Goal: Transaction & Acquisition: Purchase product/service

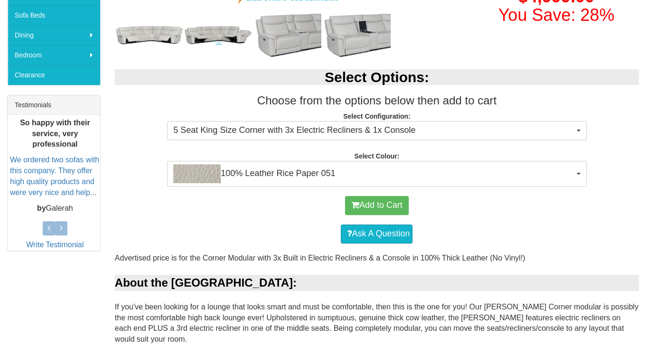
scroll to position [288, 0]
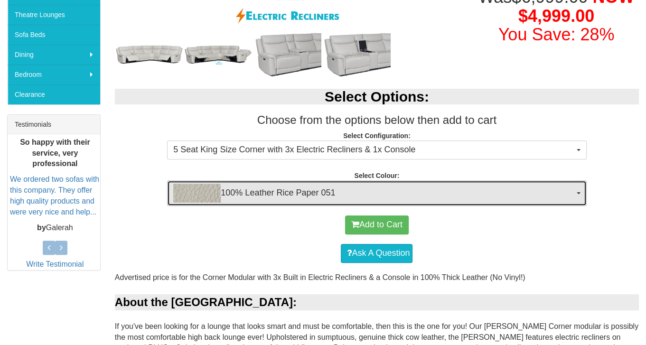
click at [578, 193] on button "100% Leather Rice Paper 051" at bounding box center [376, 193] width 419 height 26
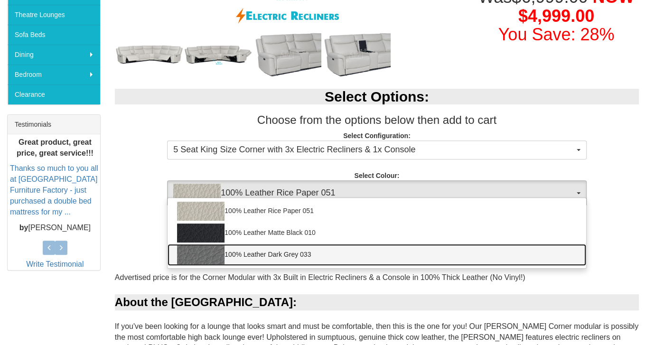
click at [280, 252] on link "100% Leather Dark Grey 033" at bounding box center [376, 255] width 418 height 22
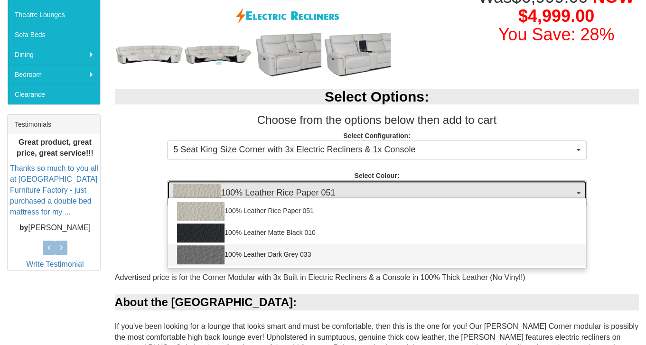
select select "2021"
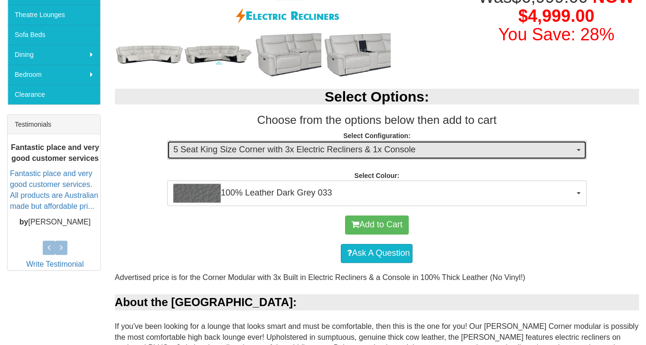
click at [579, 149] on span "button" at bounding box center [578, 150] width 4 height 2
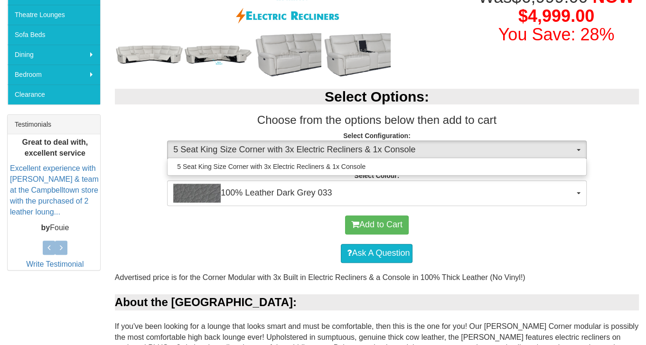
click at [605, 144] on p "Select Configuration: 5 Seat King Size Corner with 3x Electric Recliners & 1x C…" at bounding box center [377, 144] width 524 height 26
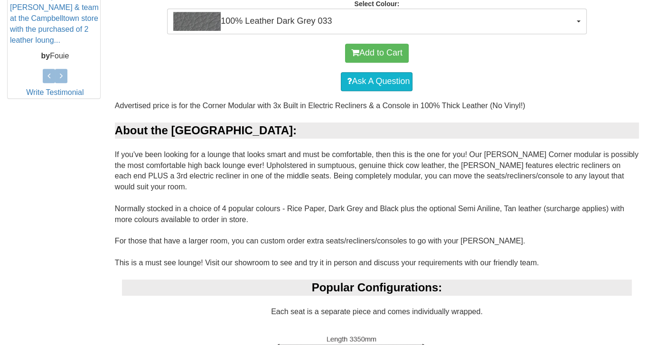
scroll to position [449, 0]
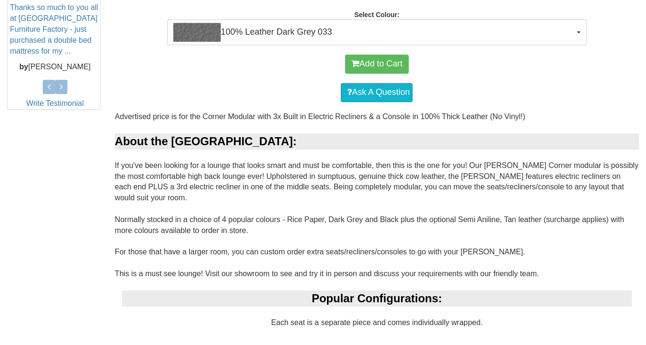
click at [13, 261] on div "[PERSON_NAME] Corner Modular with 3 Recliners in 100% Leather Was $6,999.00 NOW…" at bounding box center [323, 335] width 646 height 1263
click at [10, 204] on div "[PERSON_NAME] Corner Modular with 3 Recliners in 100% Leather Was $6,999.00 NOW…" at bounding box center [323, 335] width 646 height 1263
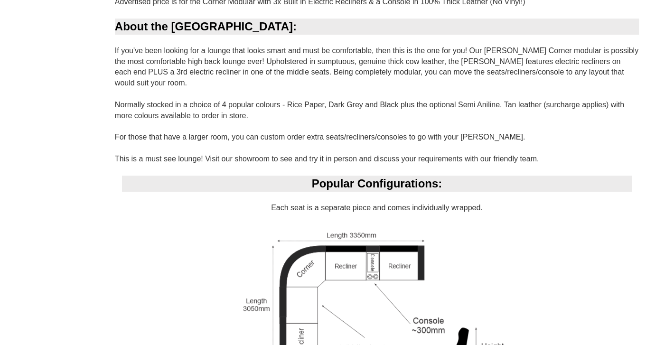
scroll to position [591, 0]
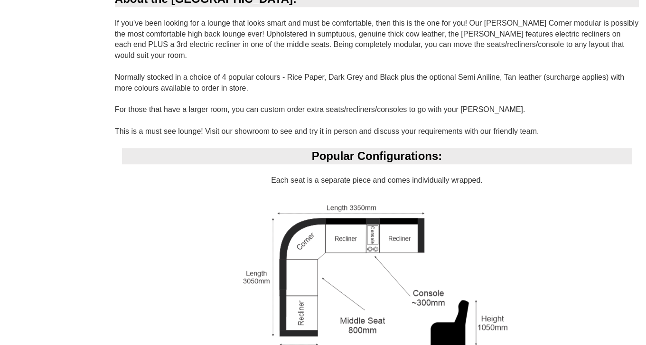
click at [0, 227] on html "Toggle Navigation Home Products Living Room [GEOGRAPHIC_DATA] Sofas Australian …" at bounding box center [323, 206] width 646 height 1594
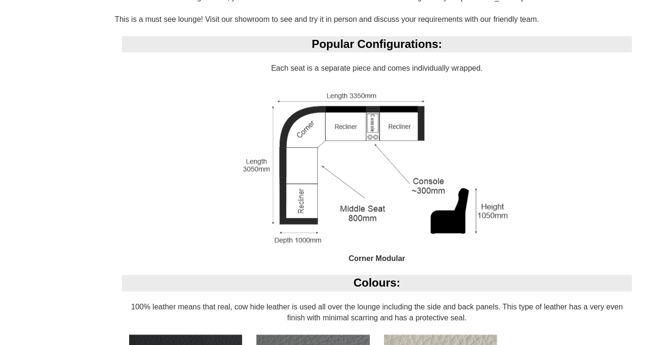
scroll to position [734, 0]
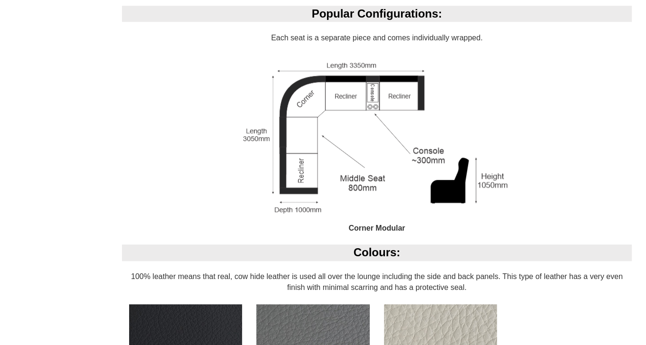
click at [0, 182] on html "Toggle Navigation Home Products Living Room [GEOGRAPHIC_DATA] Sofas Australian …" at bounding box center [323, 63] width 646 height 1594
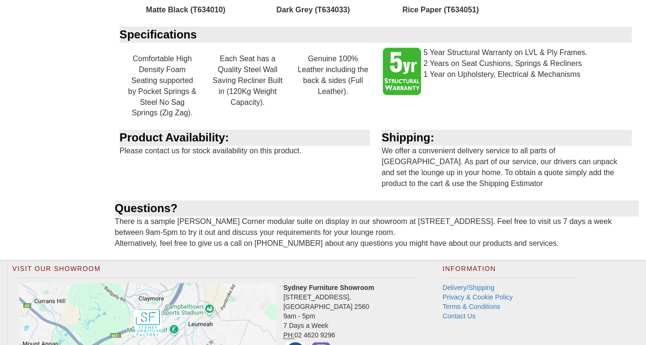
scroll to position [1161, 0]
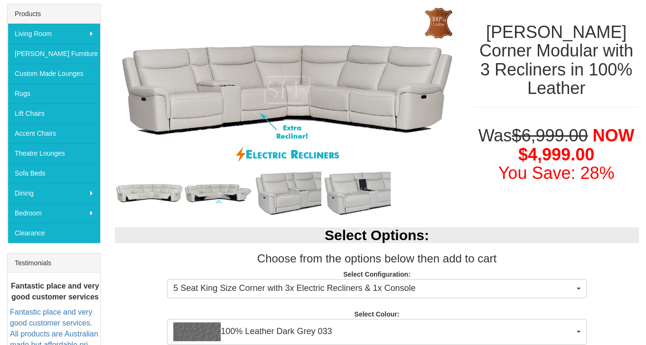
scroll to position [99, 0]
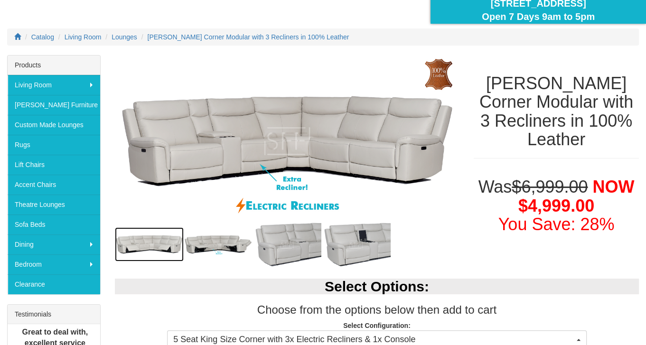
click at [155, 245] on img at bounding box center [149, 244] width 69 height 35
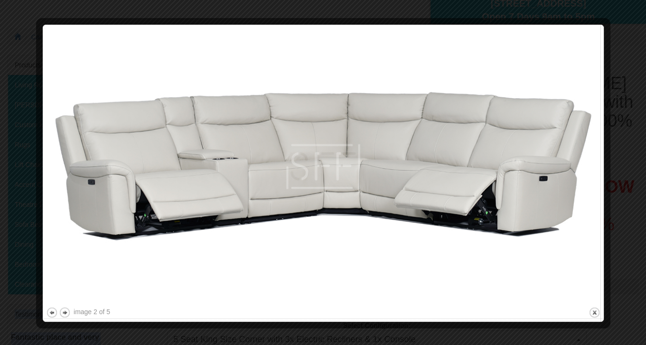
click at [64, 313] on button "next" at bounding box center [65, 312] width 12 height 12
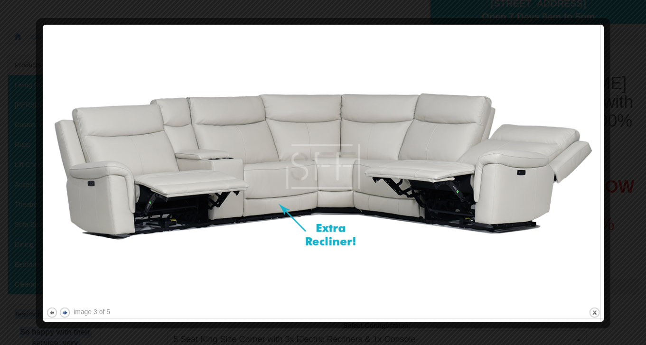
click at [64, 313] on button "next" at bounding box center [65, 312] width 12 height 12
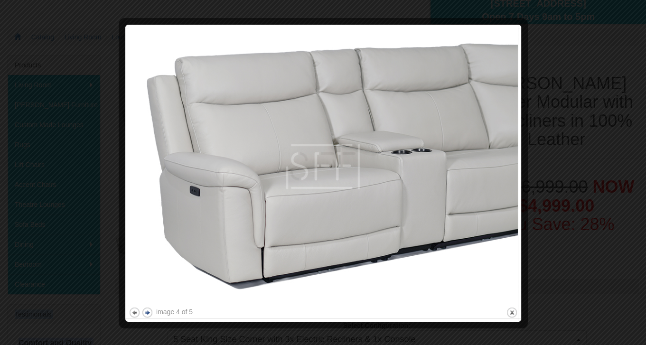
click at [64, 313] on div at bounding box center [323, 172] width 646 height 345
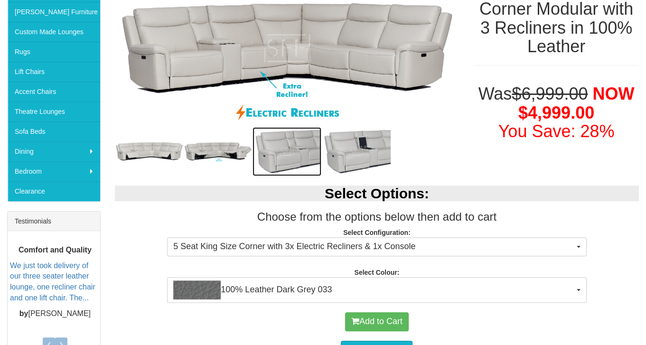
scroll to position [194, 0]
